Goal: Task Accomplishment & Management: Use online tool/utility

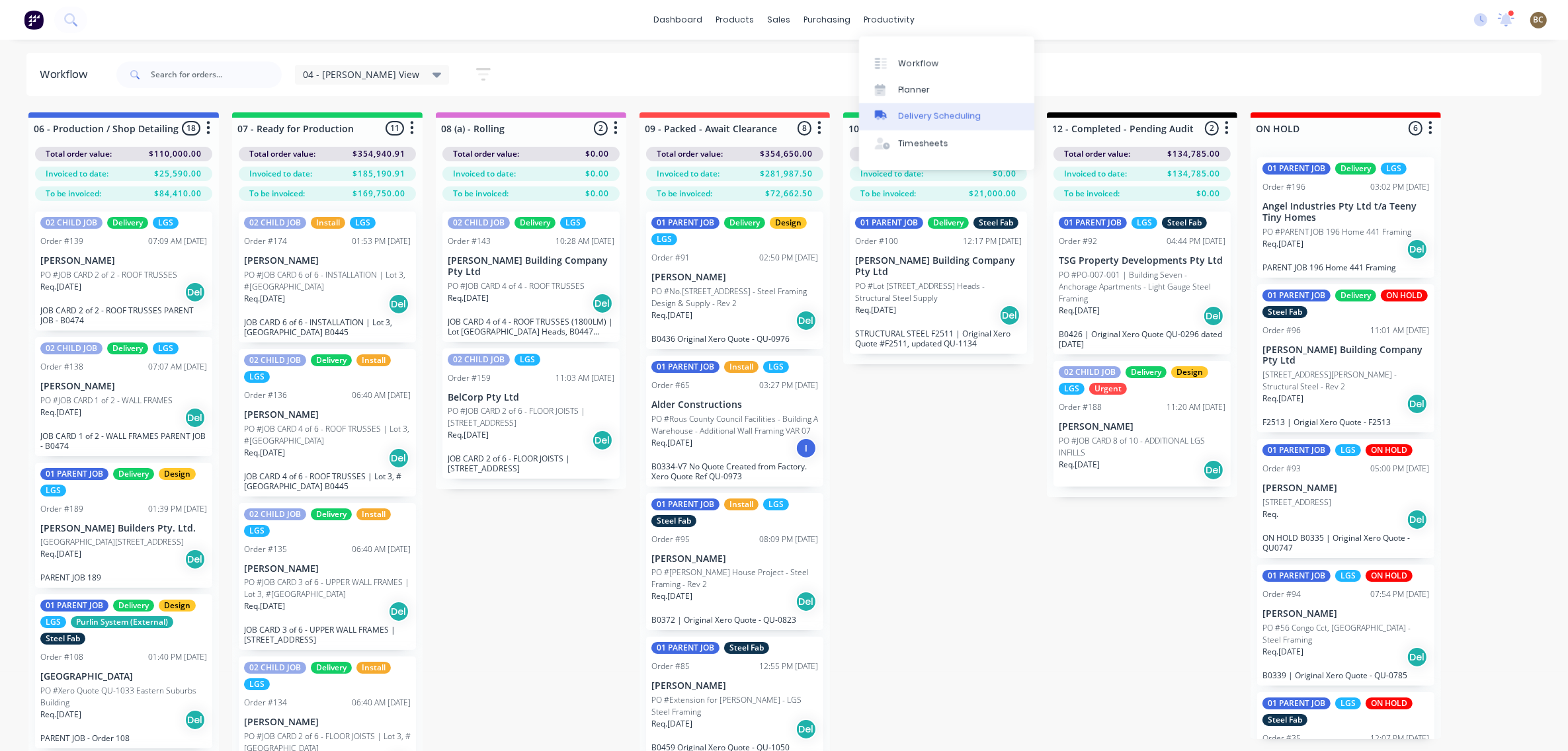
drag, startPoint x: 934, startPoint y: 118, endPoint x: 933, endPoint y: 128, distance: 10.0
click at [934, 118] on div "Delivery Scheduling" at bounding box center [940, 116] width 83 height 12
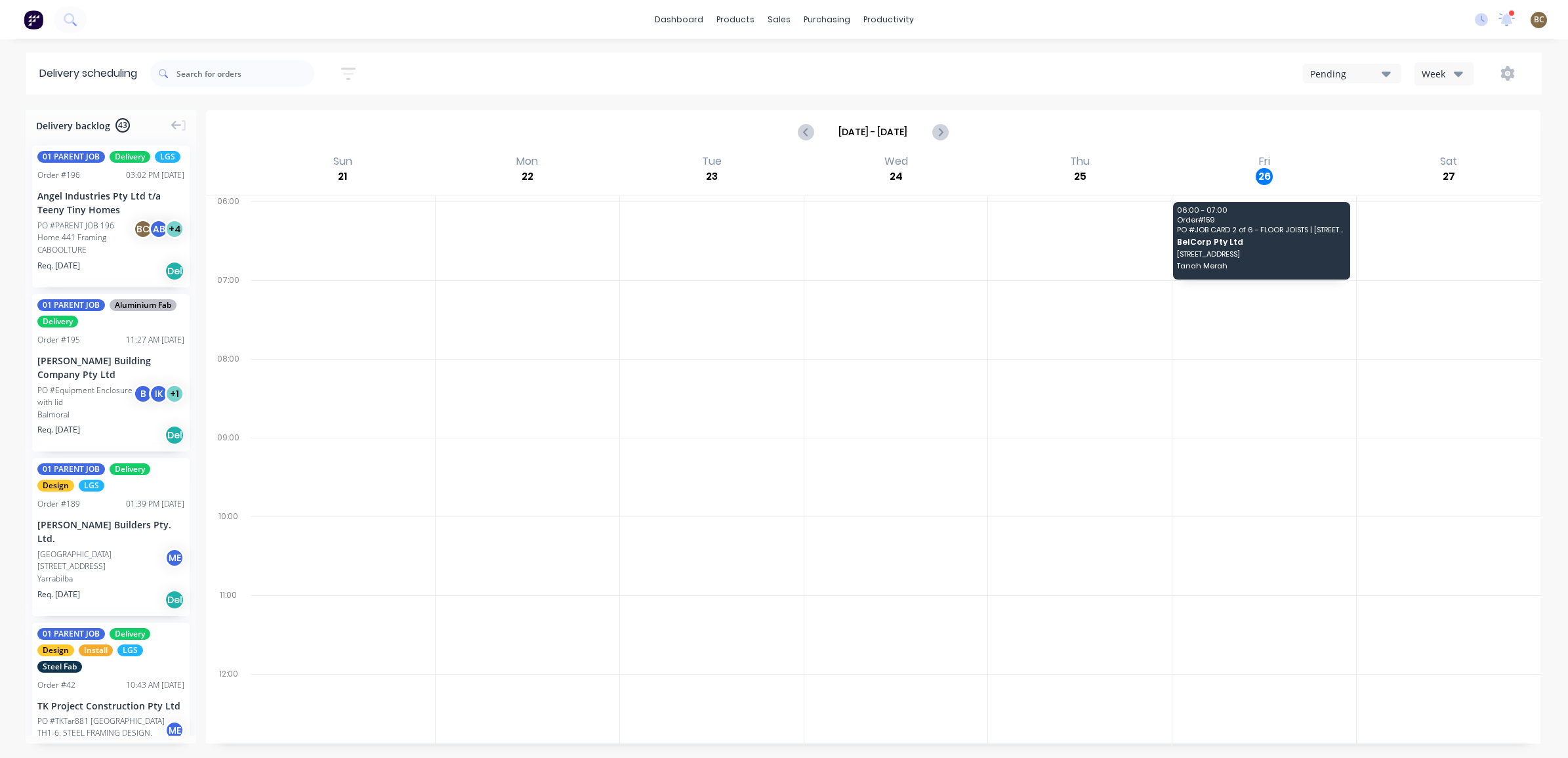
click at [916, 435] on div at bounding box center [896, 399] width 184 height 79
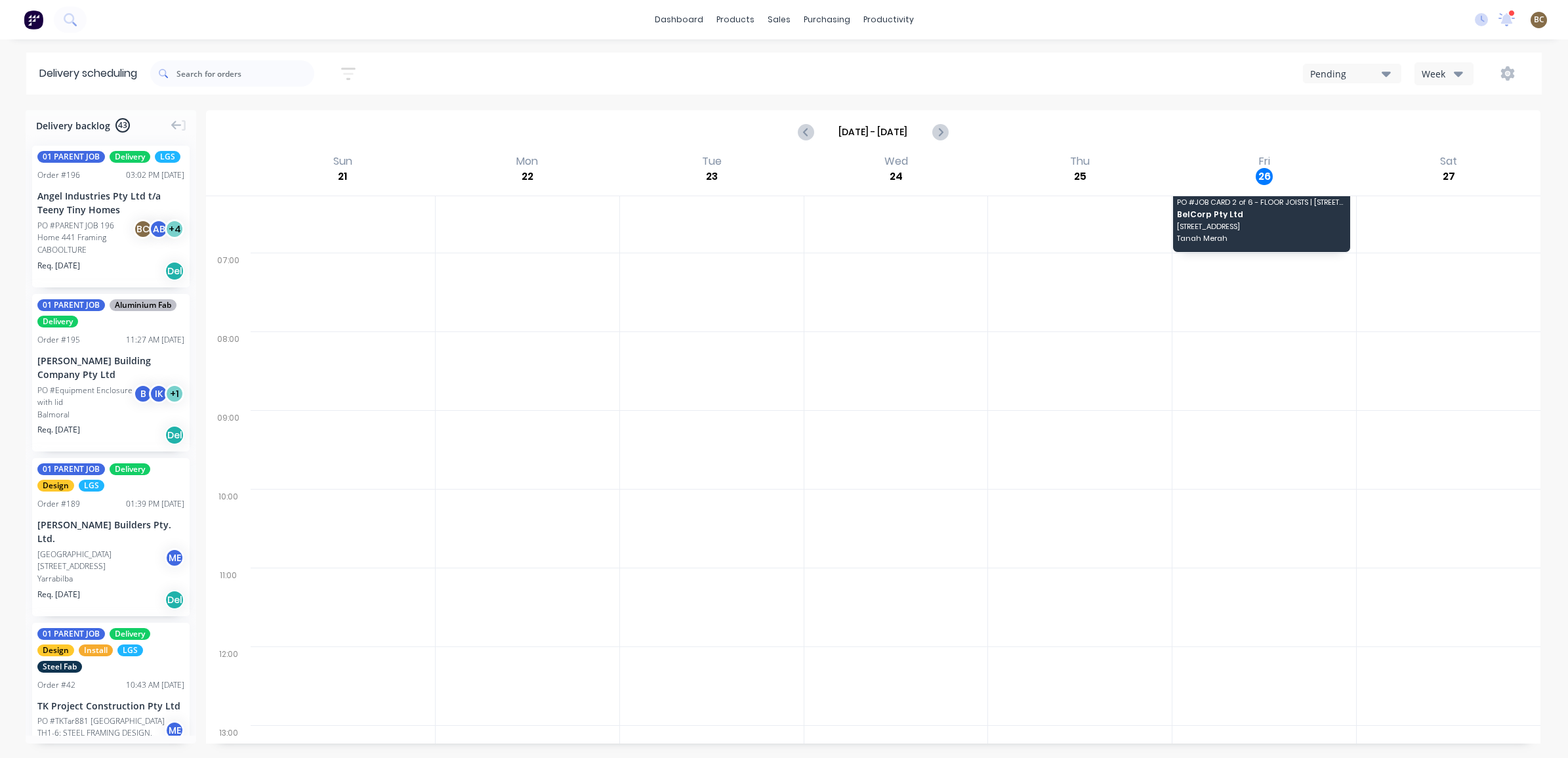
scroll to position [54, 0]
click at [1439, 79] on div "Week" at bounding box center [1440, 73] width 38 height 14
click at [1453, 138] on div "Vehicle" at bounding box center [1480, 135] width 130 height 27
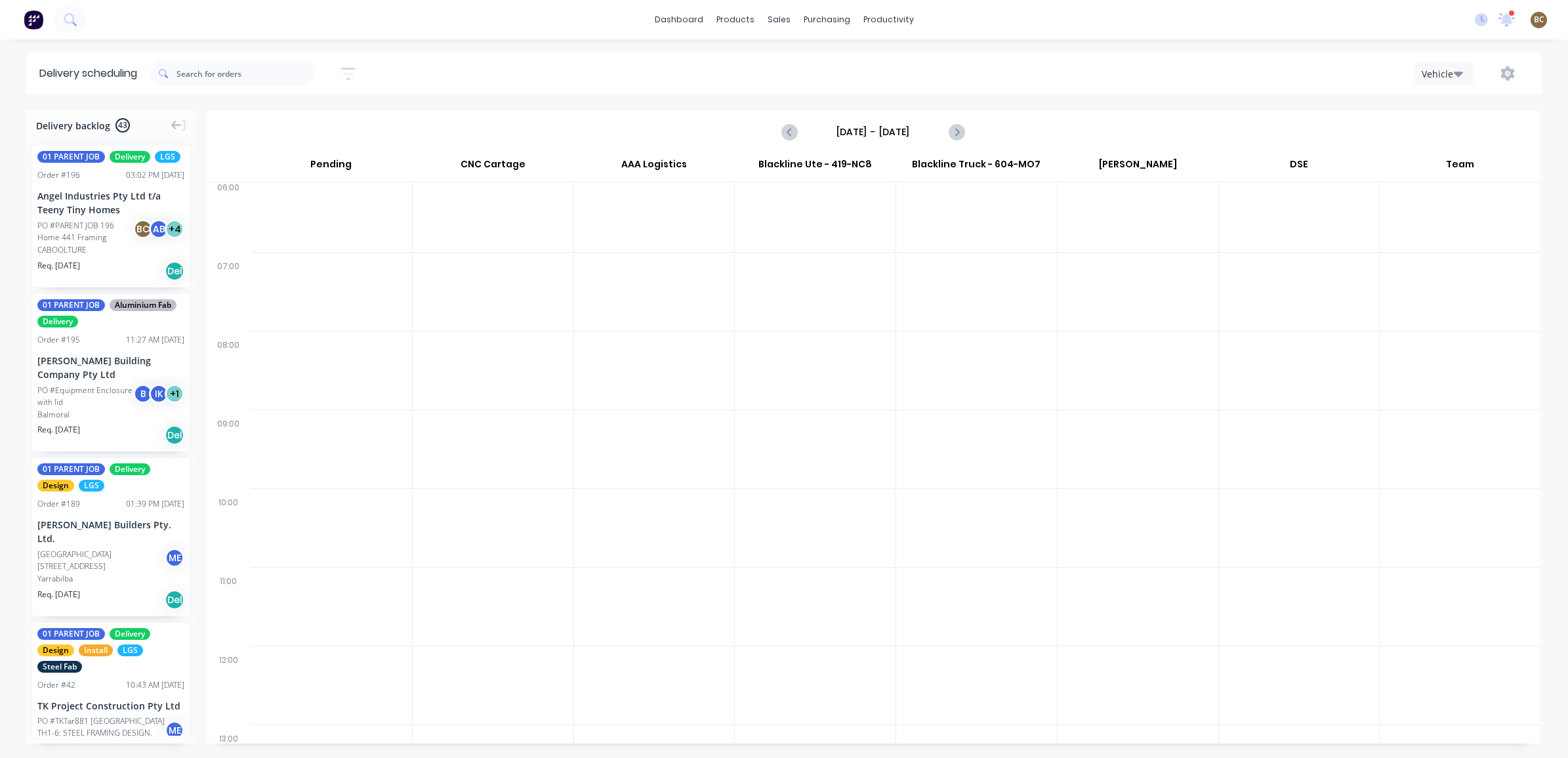
scroll to position [0, 0]
click at [937, 133] on input "[DATE] - [DATE]" at bounding box center [873, 132] width 130 height 19
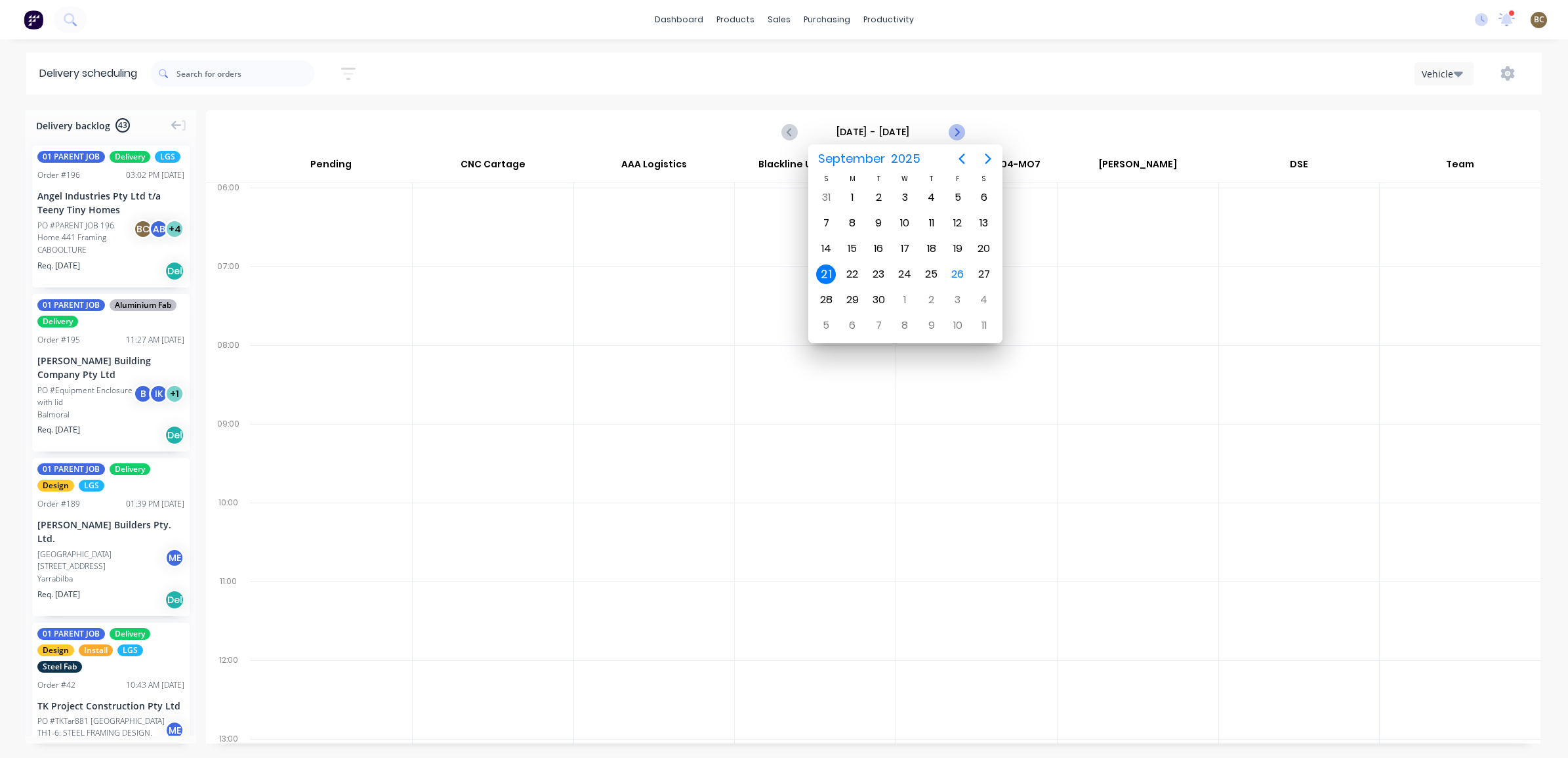
click at [954, 135] on icon "Next page" at bounding box center [956, 132] width 6 height 10
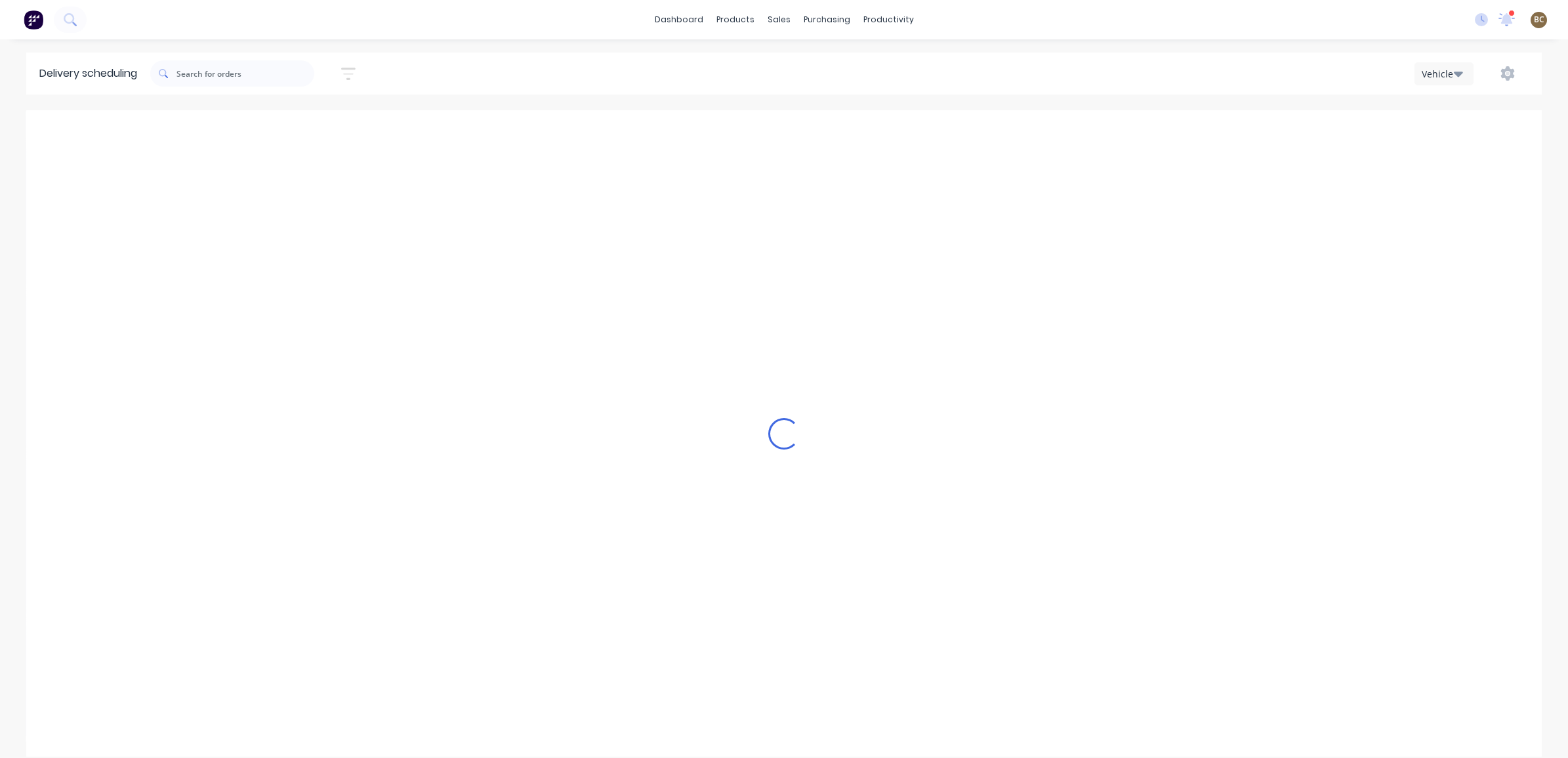
click at [954, 135] on icon "Next page" at bounding box center [956, 132] width 6 height 10
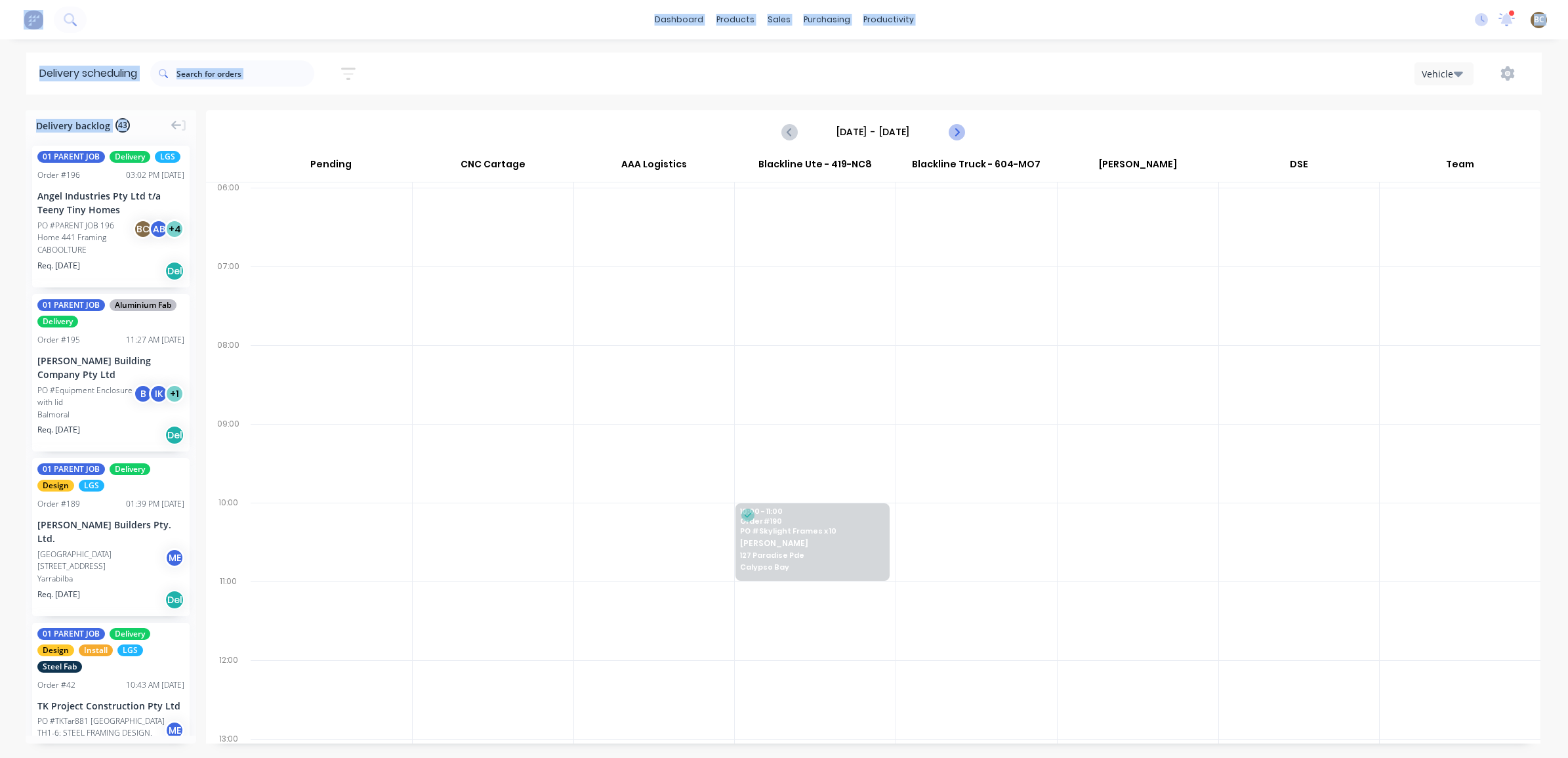
click at [954, 135] on icon "Next page" at bounding box center [956, 132] width 6 height 10
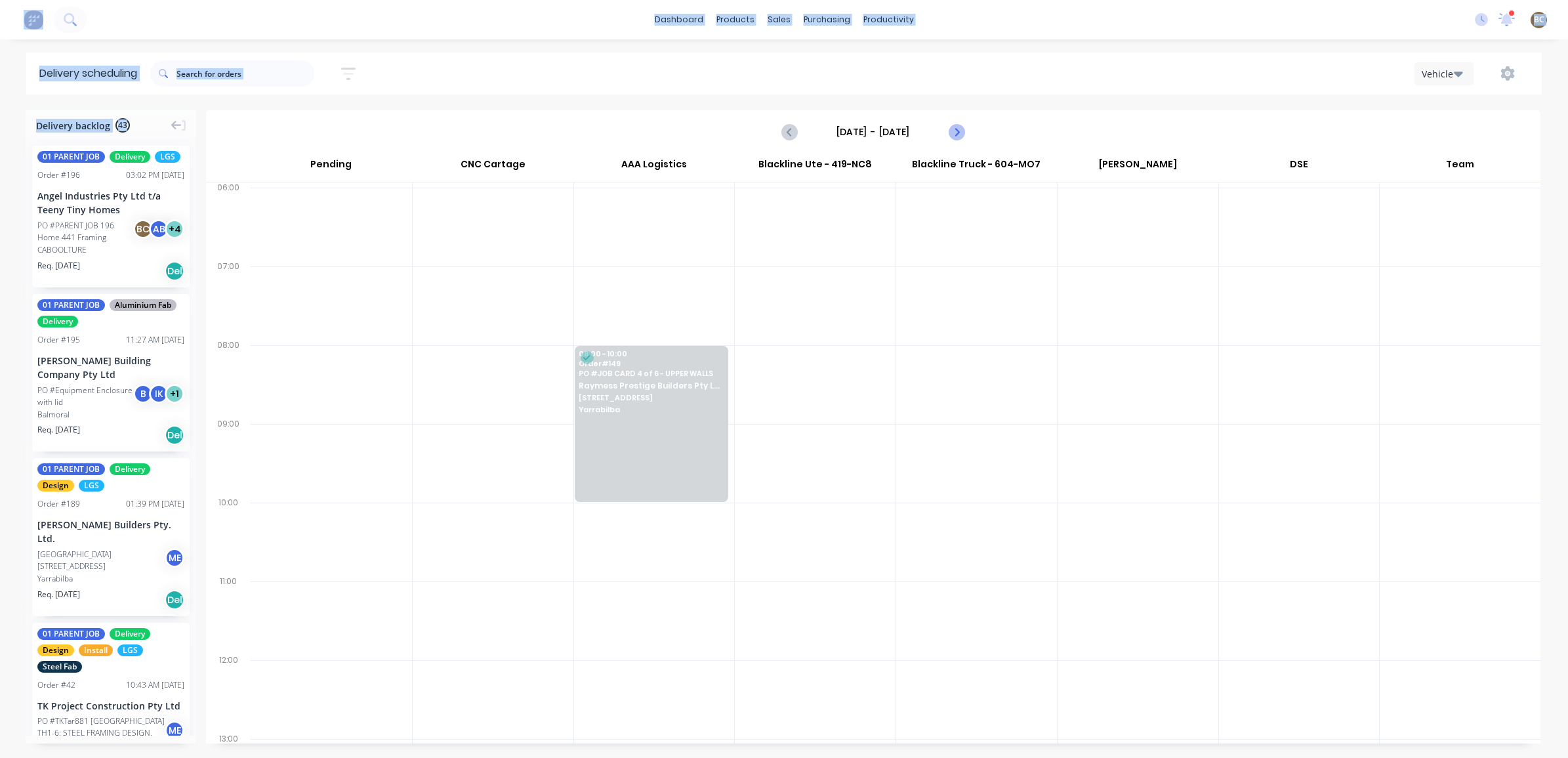
click at [954, 135] on icon "Next page" at bounding box center [956, 132] width 6 height 10
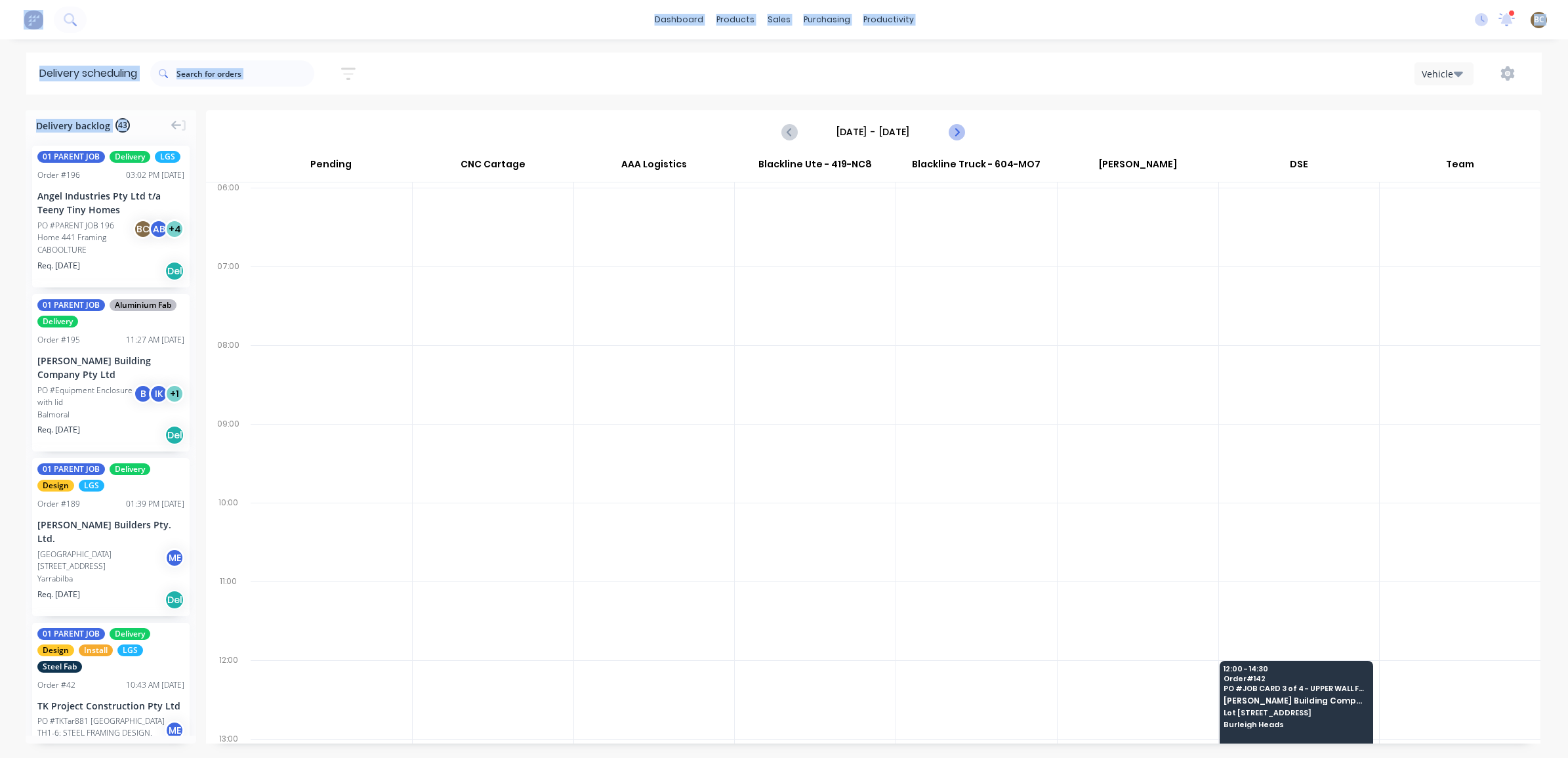
click at [954, 135] on icon "Next page" at bounding box center [956, 132] width 6 height 10
type input "[DATE] - [DATE]"
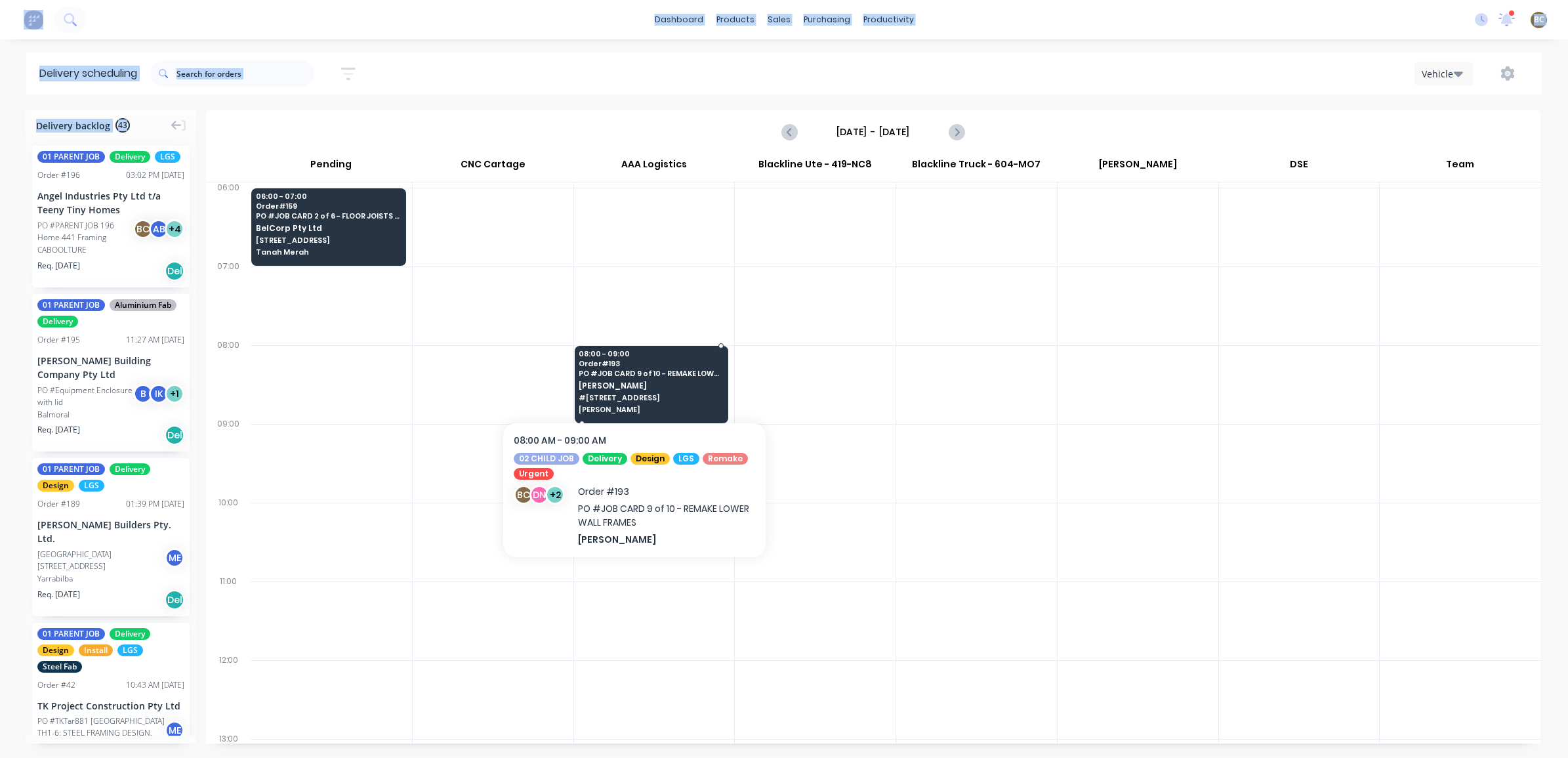
click at [635, 372] on span "PO # JOB CARD 9 of 10 - REMAKE LOWER WALL FRAMES" at bounding box center [651, 374] width 144 height 8
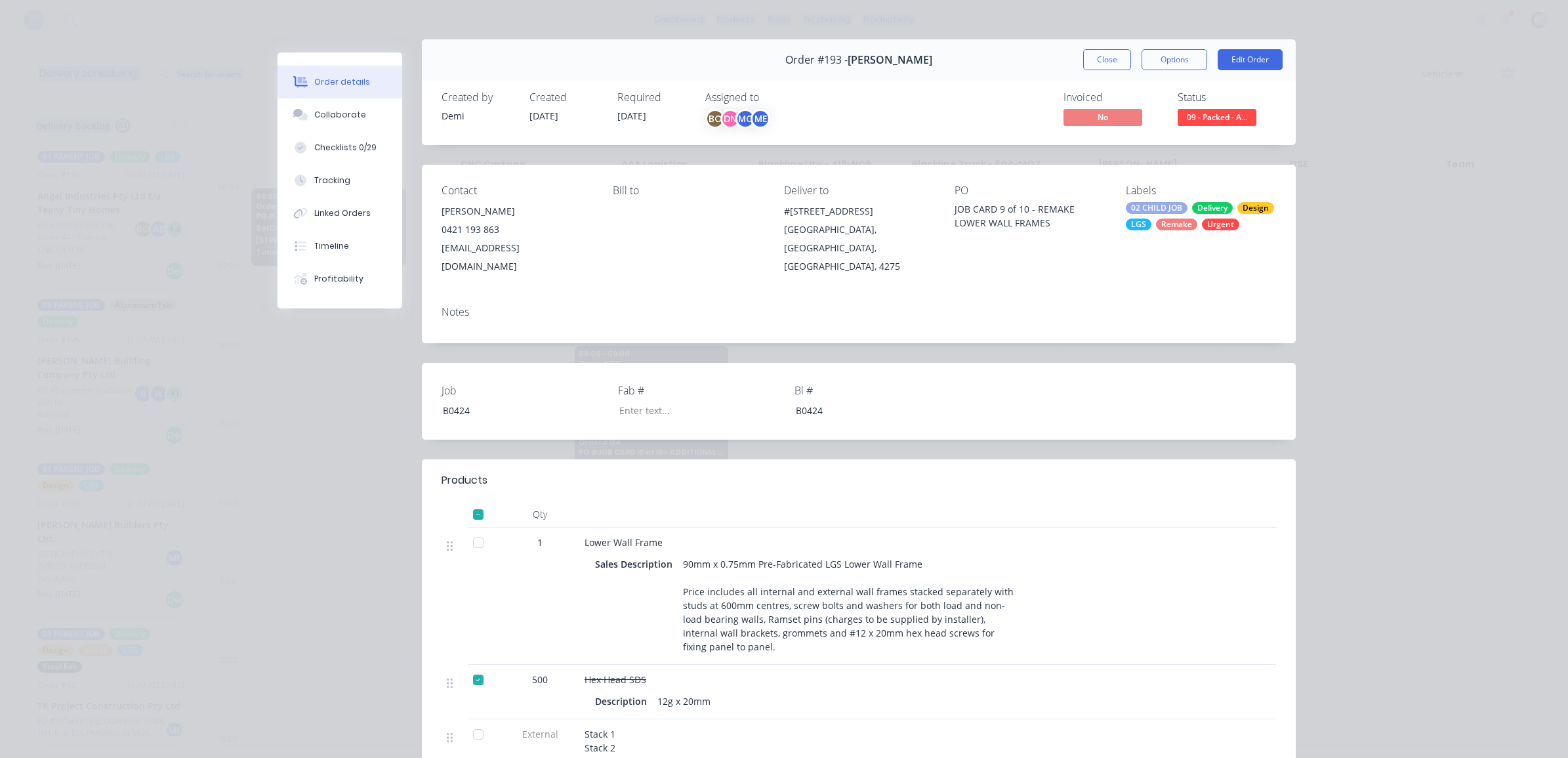
scroll to position [12, 0]
click at [1107, 54] on button "Close" at bounding box center [1107, 61] width 48 height 21
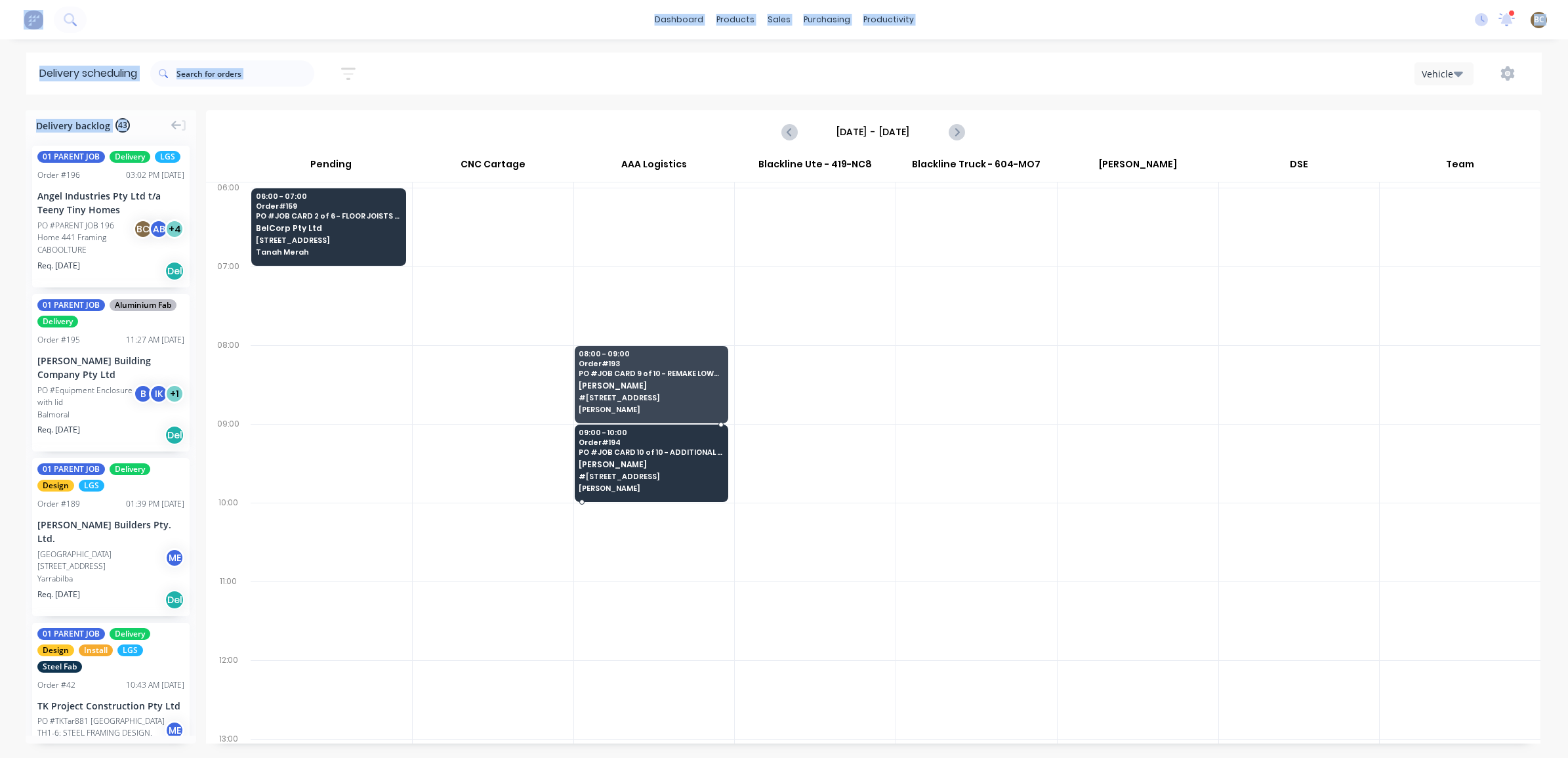
click at [668, 448] on span "PO # JOB CARD 10 of 10 - ADDITIONAL TRUSSES" at bounding box center [651, 452] width 144 height 8
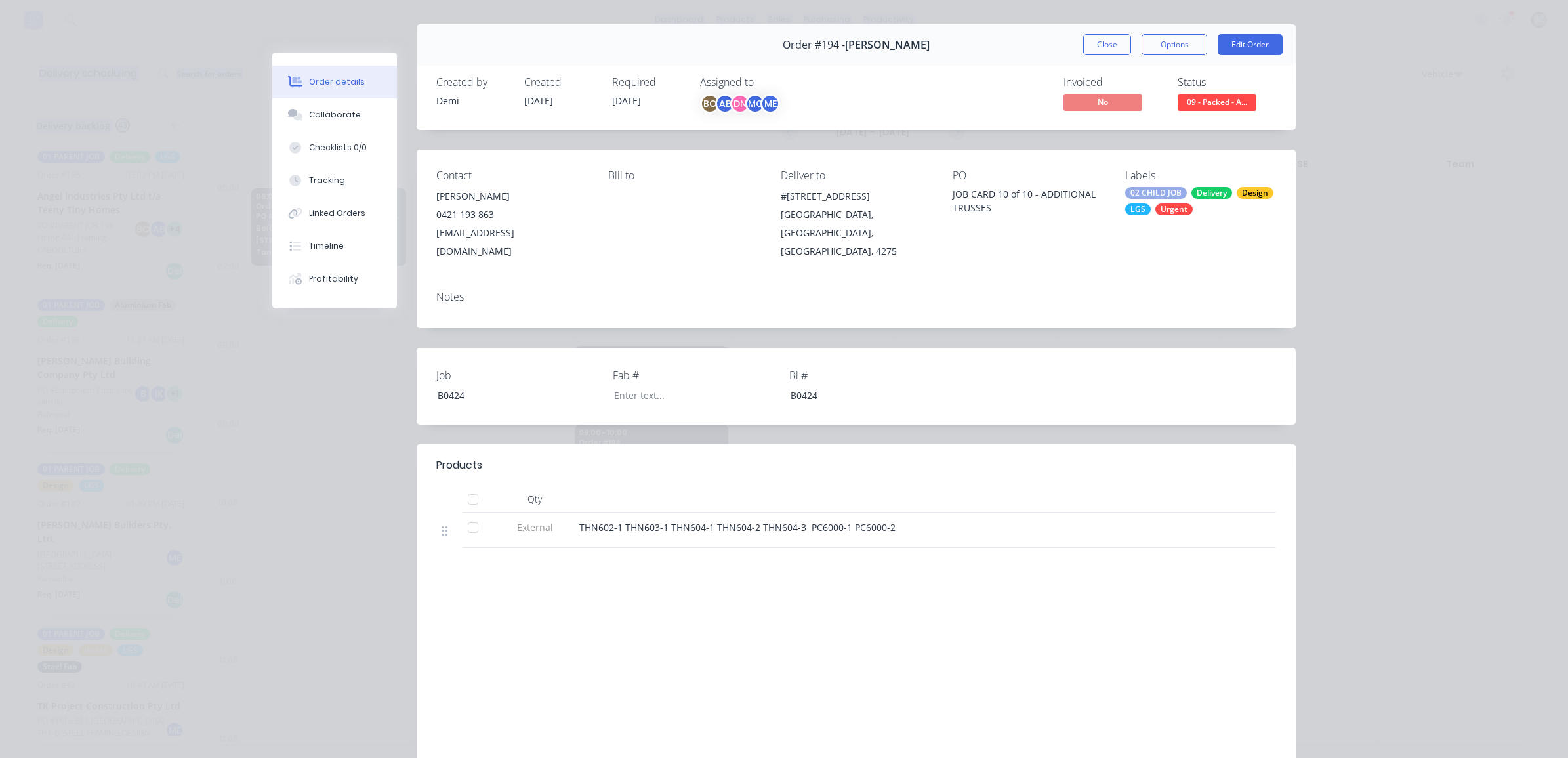
scroll to position [0, 0]
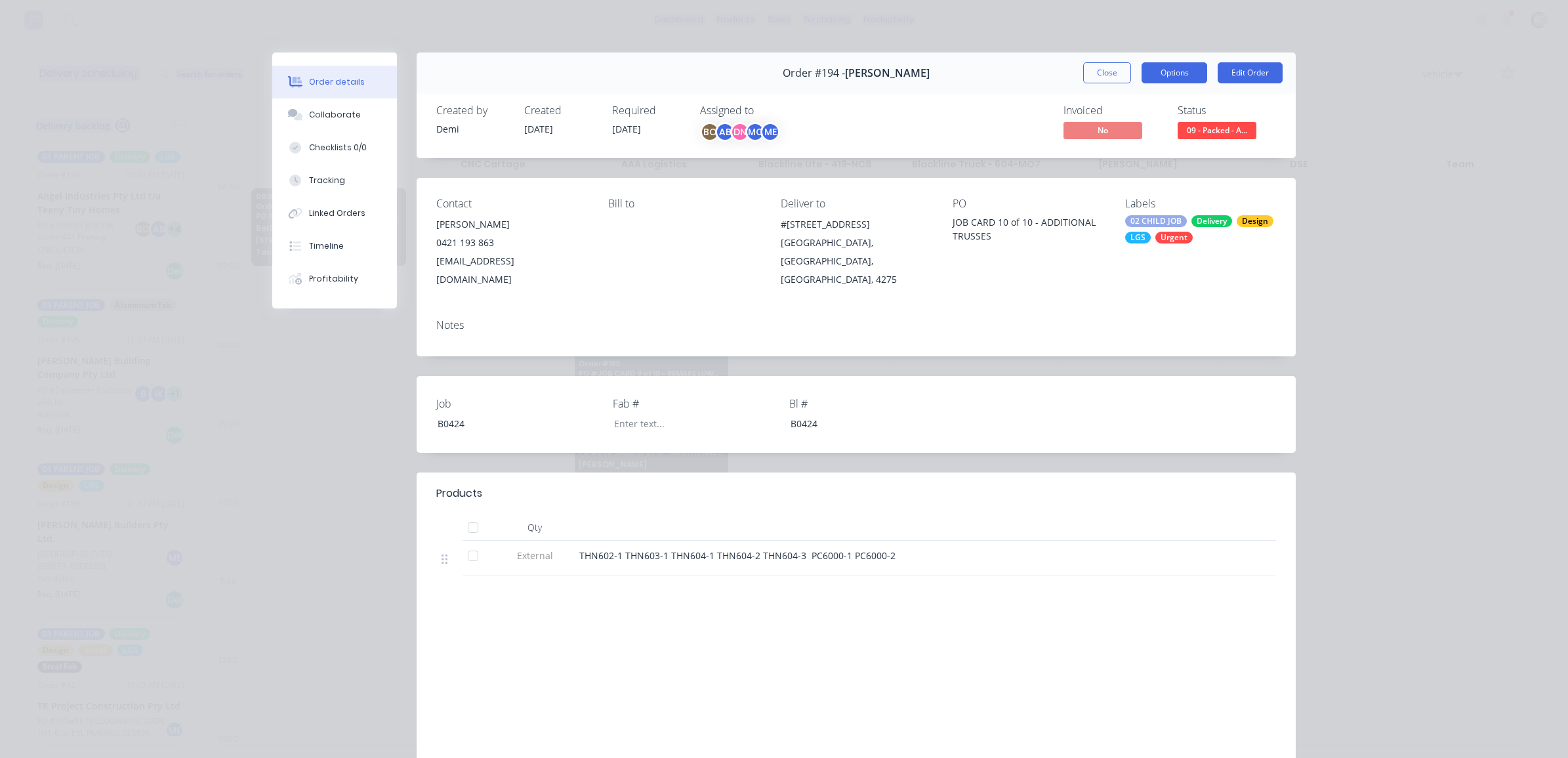
click at [1169, 75] on button "Options" at bounding box center [1174, 73] width 65 height 21
click at [1138, 149] on button "Delivery Docket" at bounding box center [1138, 158] width 138 height 27
click at [1138, 149] on button "Standard" at bounding box center [1138, 158] width 138 height 27
